Goal: Find specific page/section: Find specific page/section

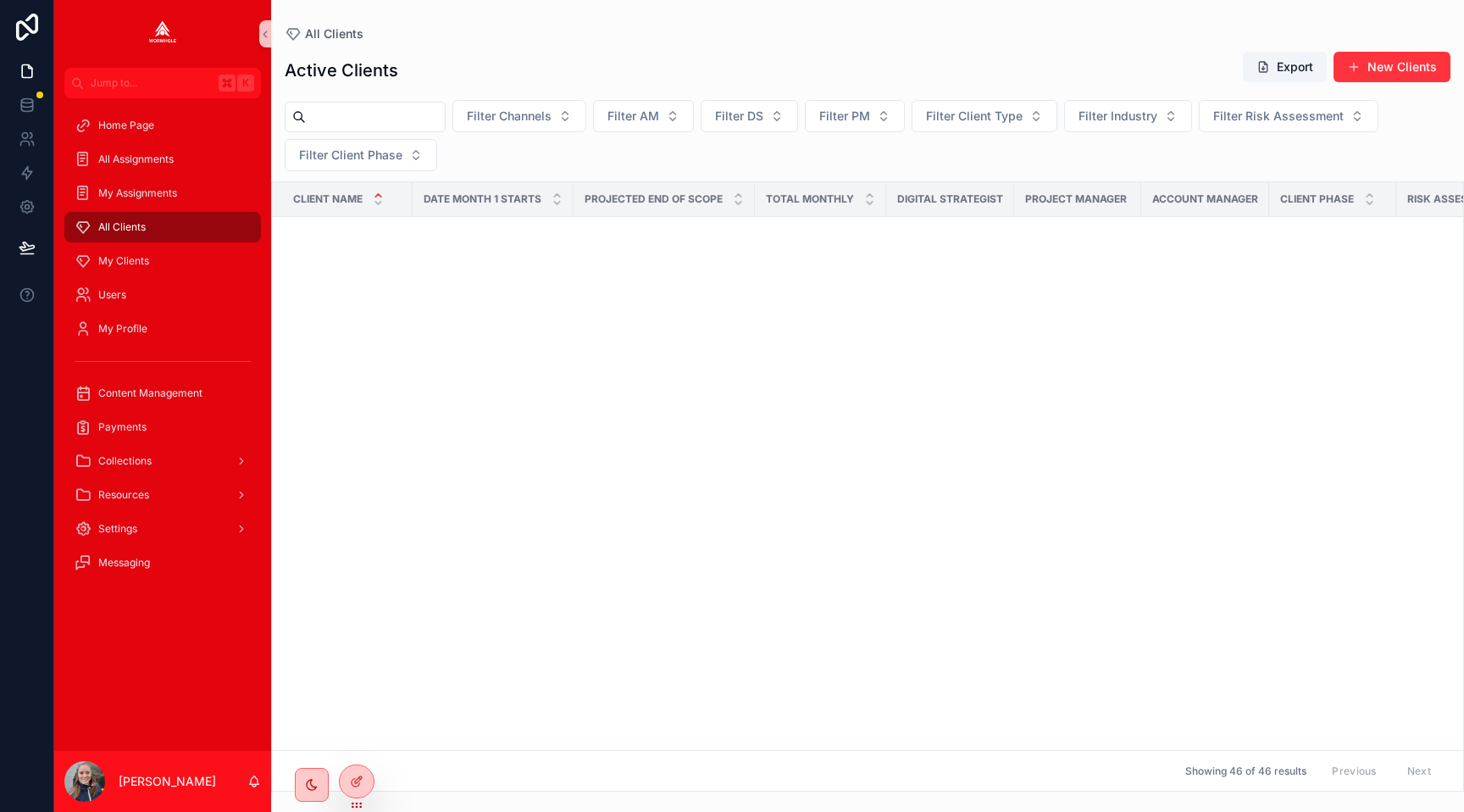
scroll to position [3133, 0]
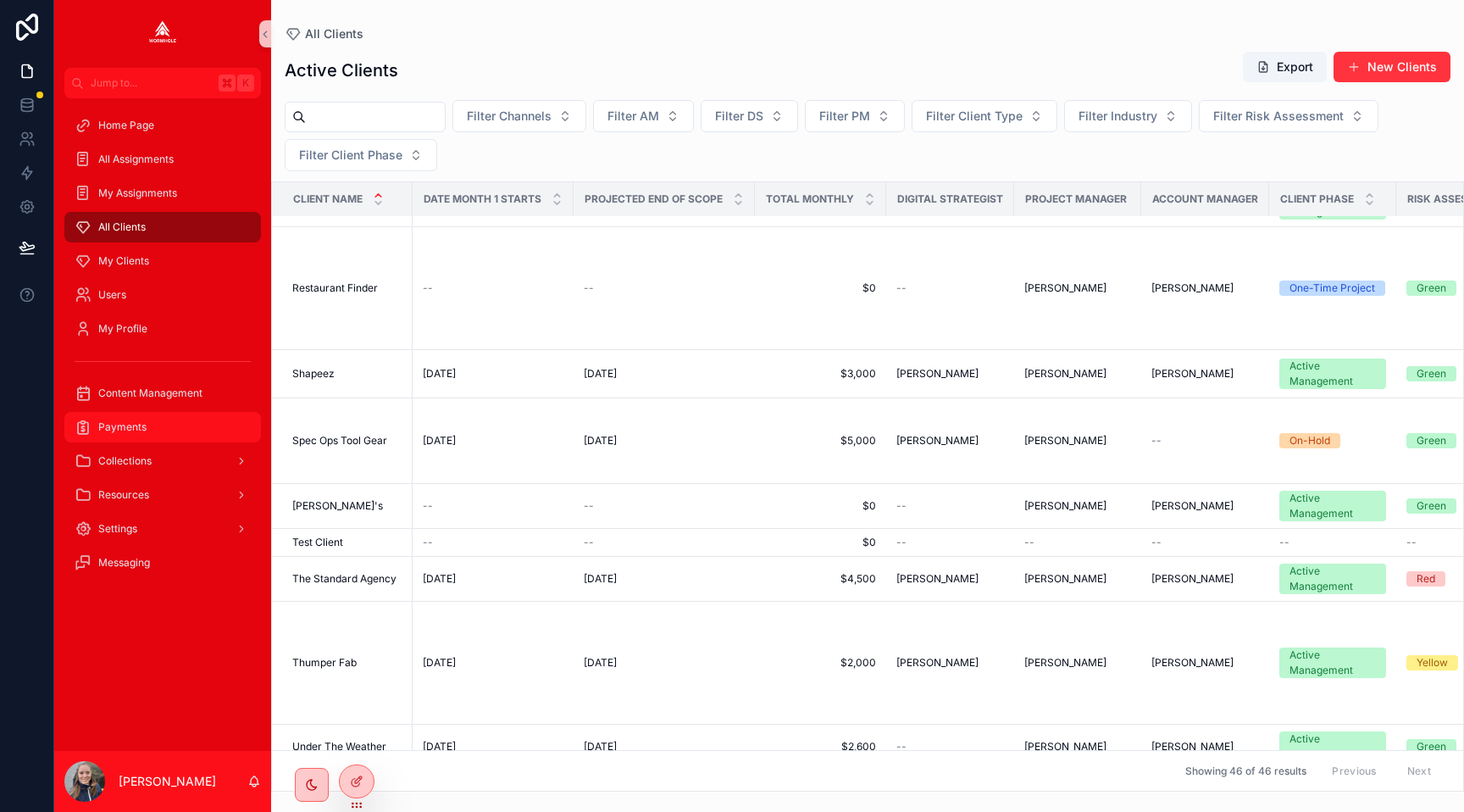
click at [187, 438] on div "Payments" at bounding box center [162, 427] width 176 height 27
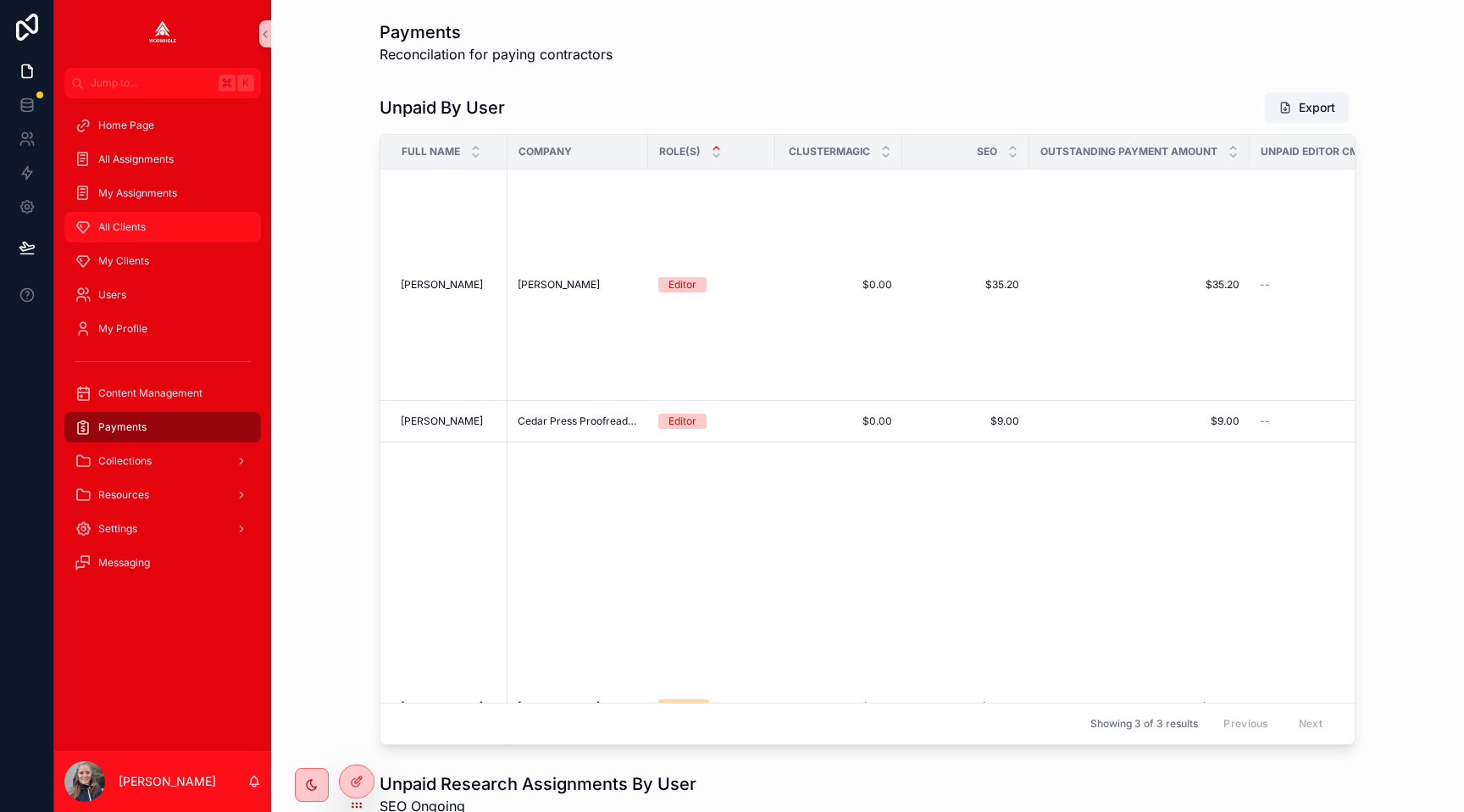
click at [165, 229] on div "All Clients" at bounding box center [162, 227] width 176 height 27
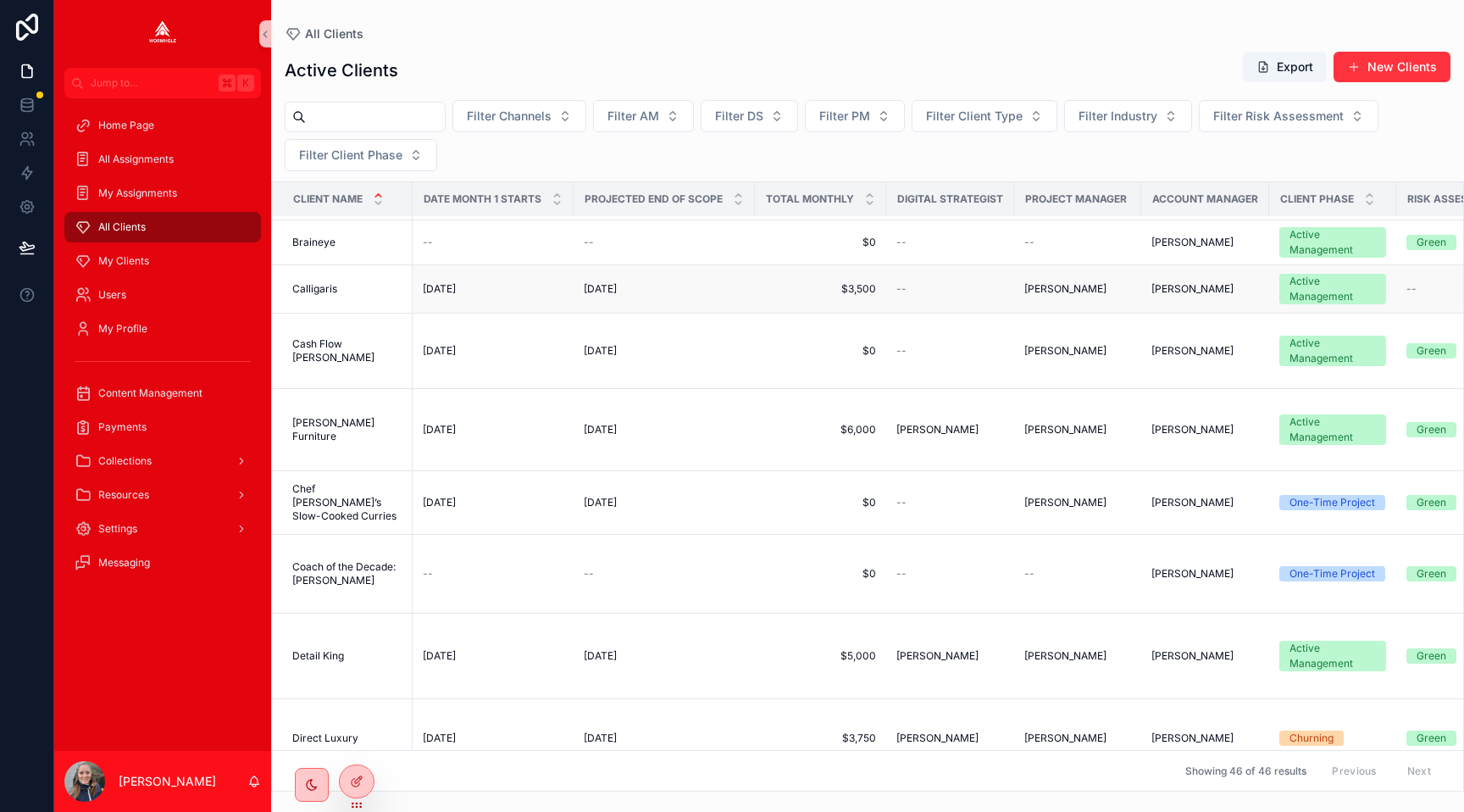
scroll to position [499, 0]
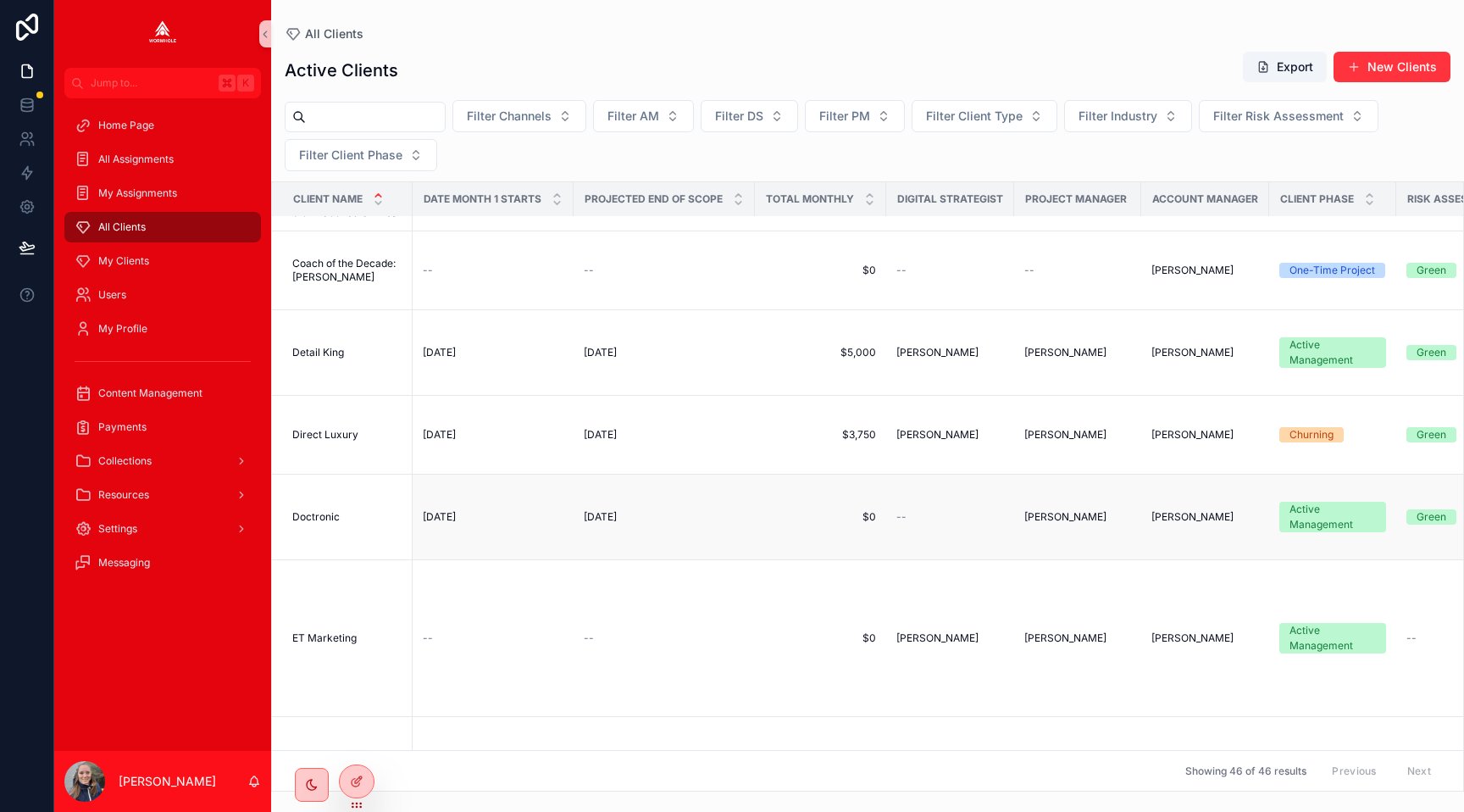
click at [323, 518] on td "Doctronic Doctronic" at bounding box center [341, 517] width 140 height 86
click at [323, 523] on td "Doctronic Doctronic" at bounding box center [341, 517] width 140 height 86
click at [321, 524] on span "Doctronic" at bounding box center [315, 516] width 47 height 14
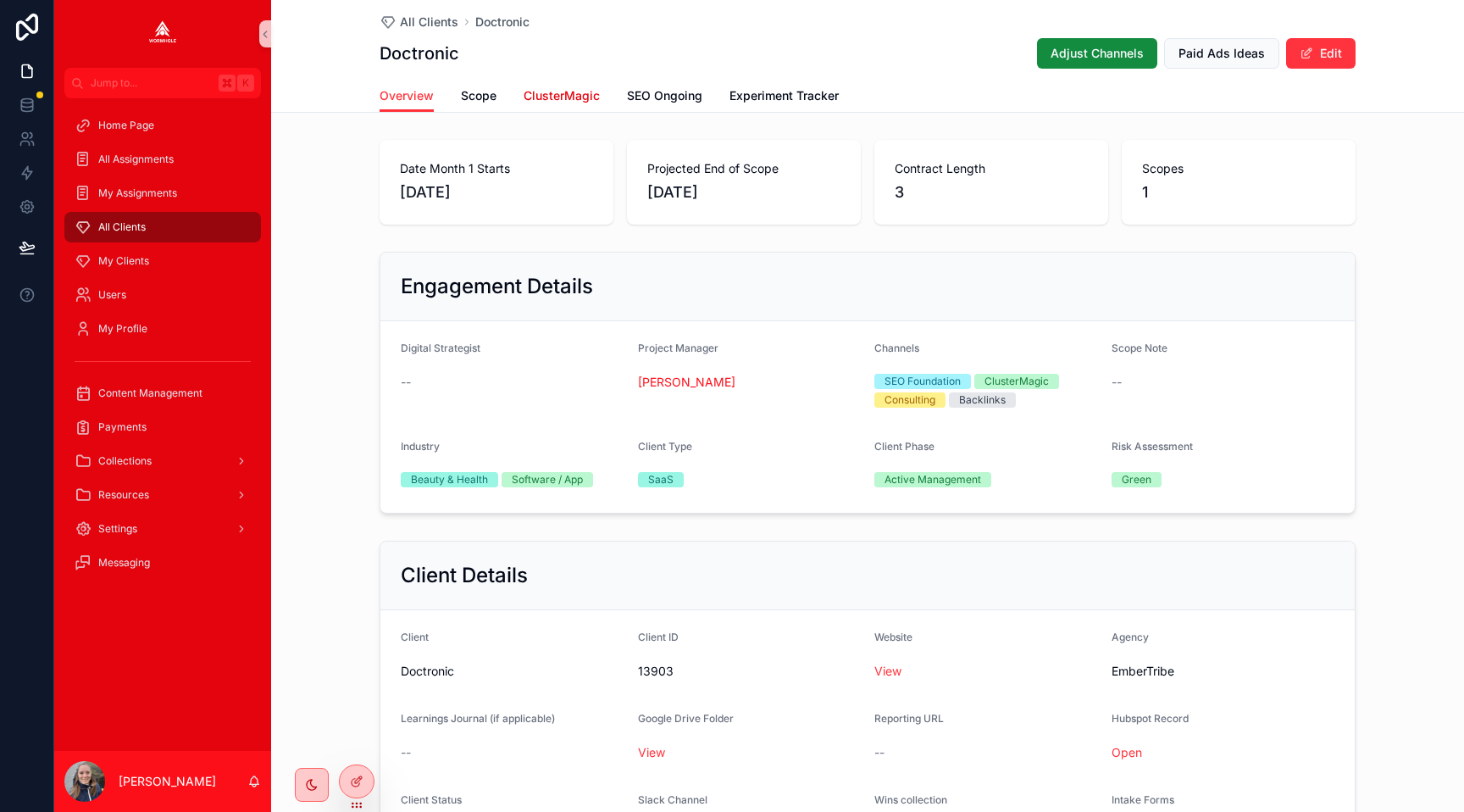
click at [576, 93] on span "ClusterMagic" at bounding box center [562, 96] width 76 height 17
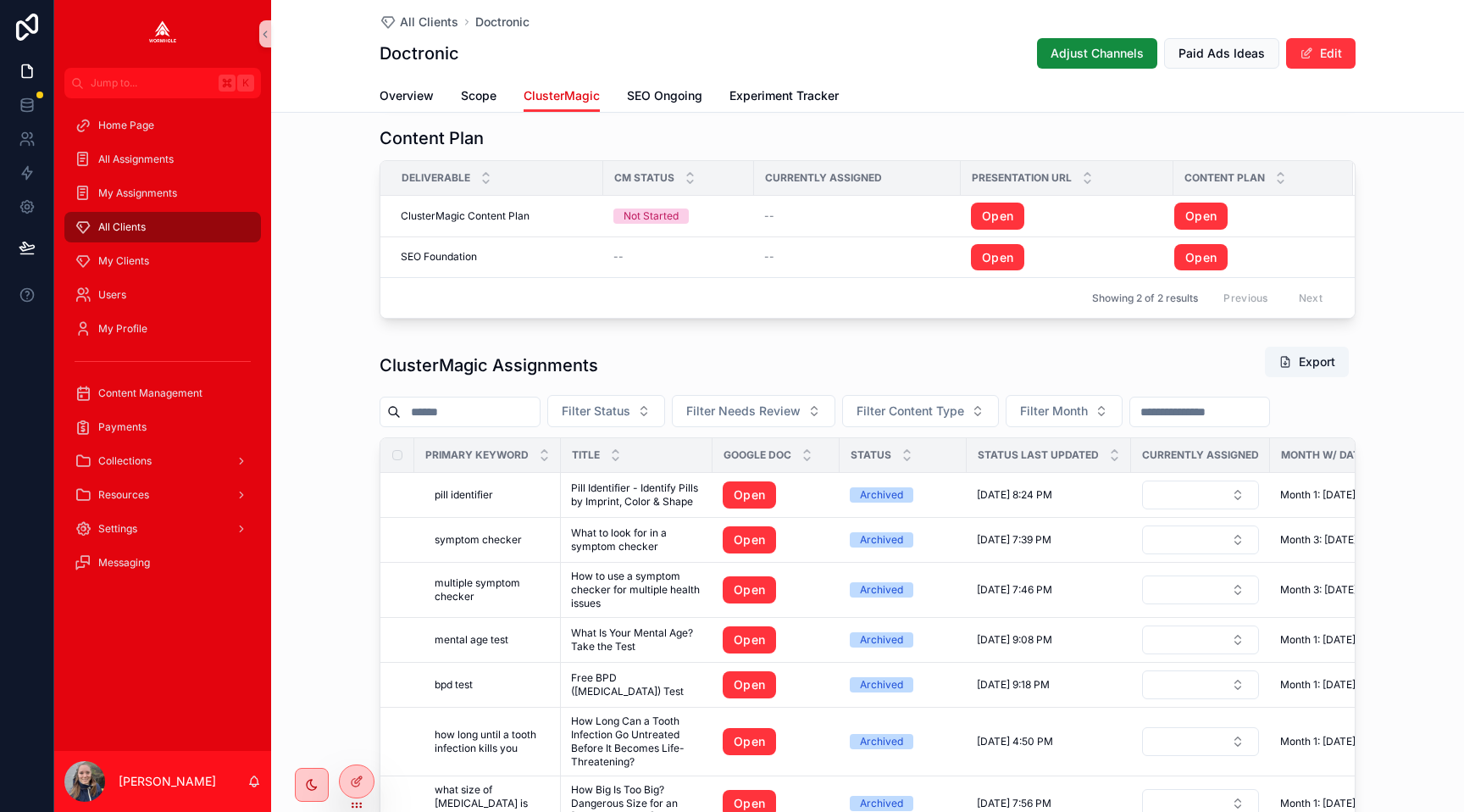
scroll to position [1457, 0]
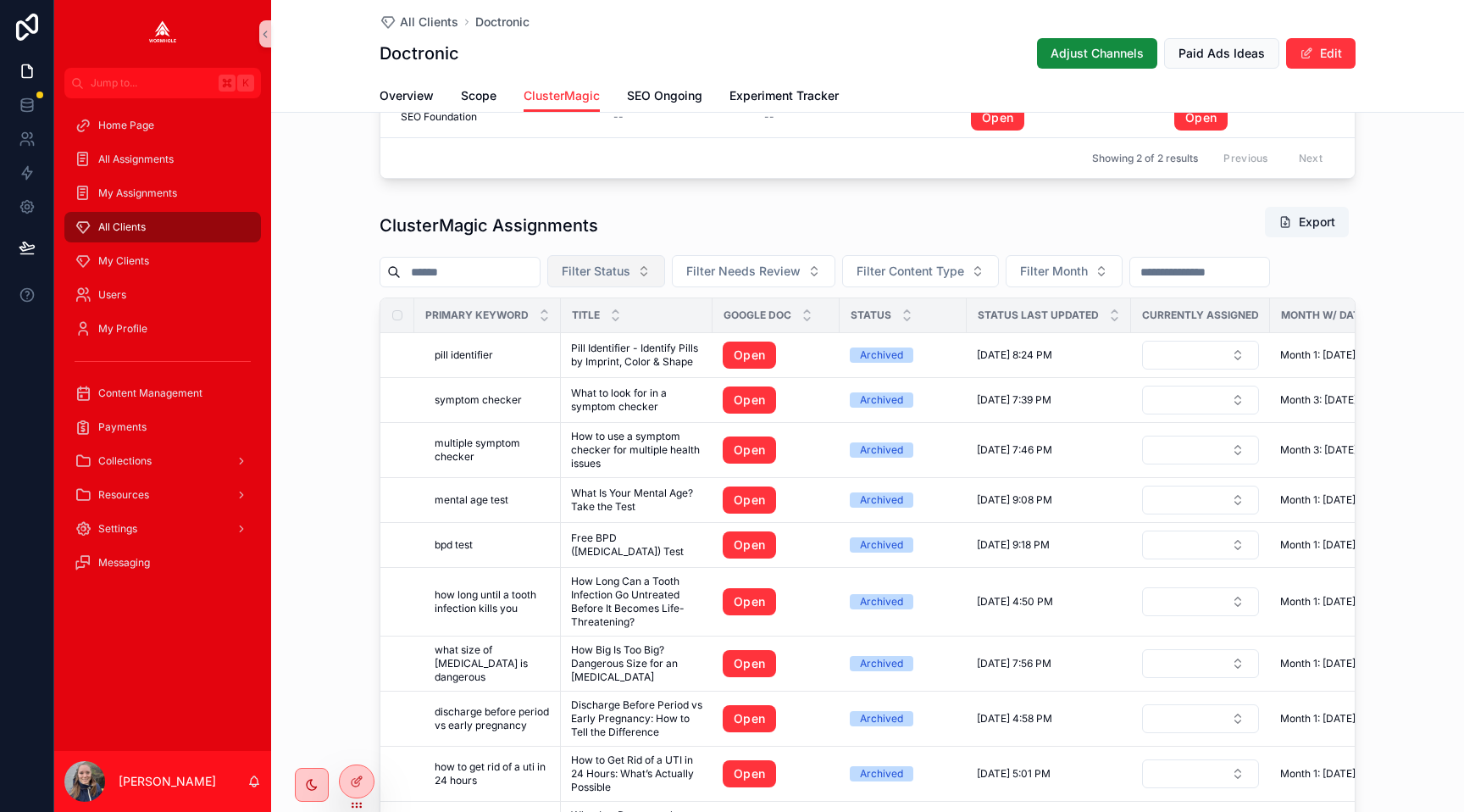
click at [619, 266] on span "Filter Status" at bounding box center [596, 271] width 69 height 17
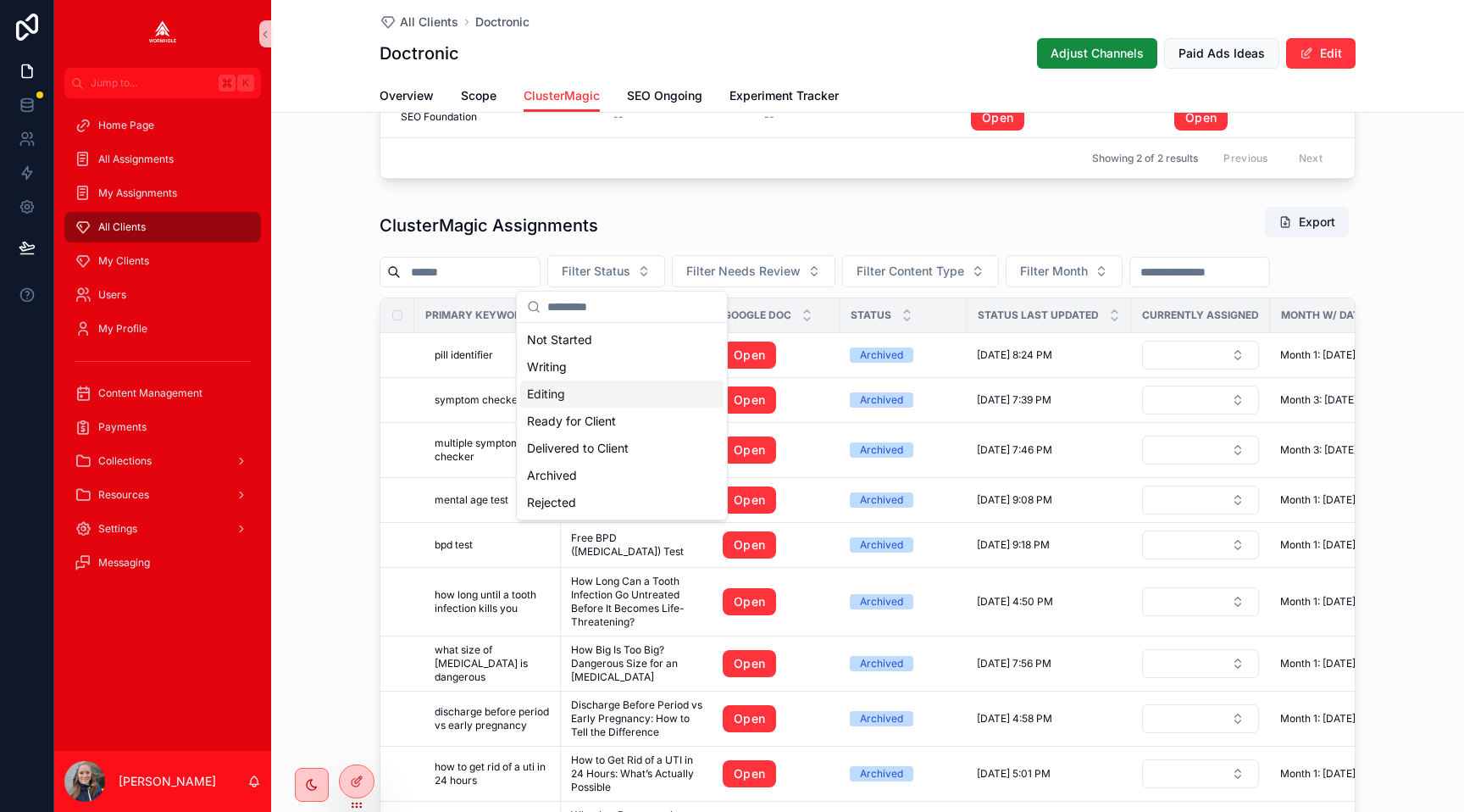
click at [612, 400] on div "Editing" at bounding box center [621, 393] width 204 height 27
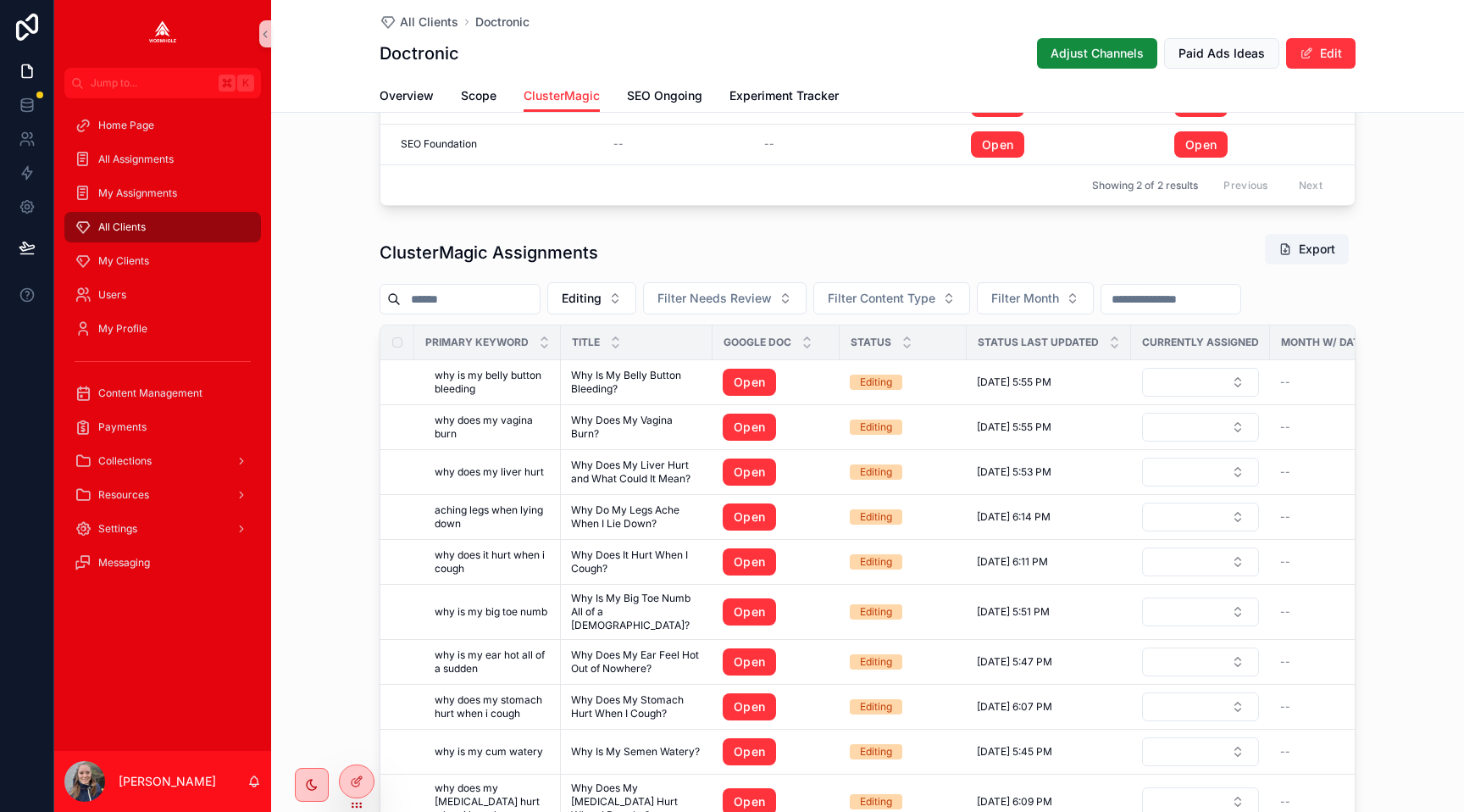
scroll to position [1429, 0]
